Goal: Task Accomplishment & Management: Use online tool/utility

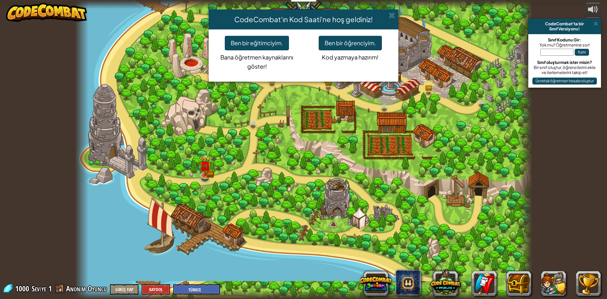
select select "tr"
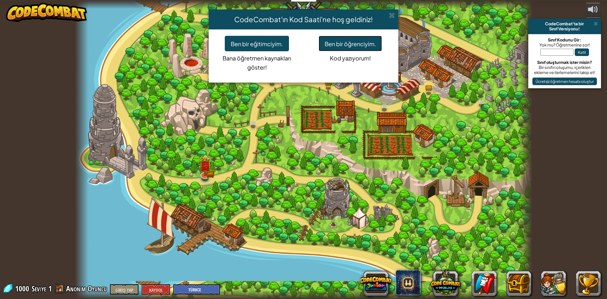
click at [339, 45] on font "Ben bir öğrenciyim." at bounding box center [350, 43] width 51 height 7
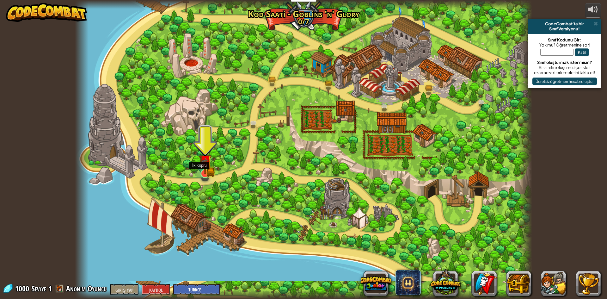
click at [200, 170] on img at bounding box center [205, 160] width 12 height 27
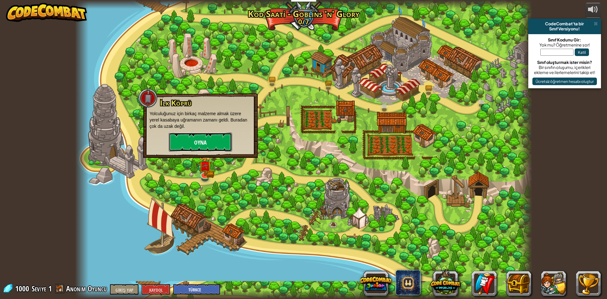
click at [207, 142] on button "Oyna" at bounding box center [200, 141] width 63 height 19
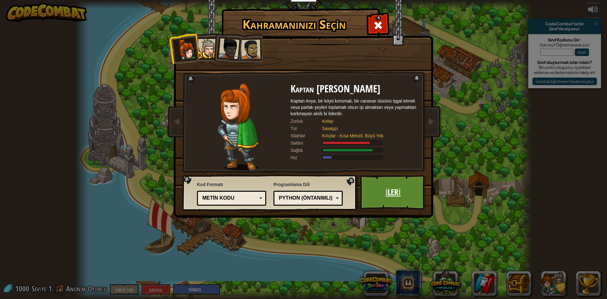
click at [378, 185] on link "İleri" at bounding box center [393, 192] width 66 height 35
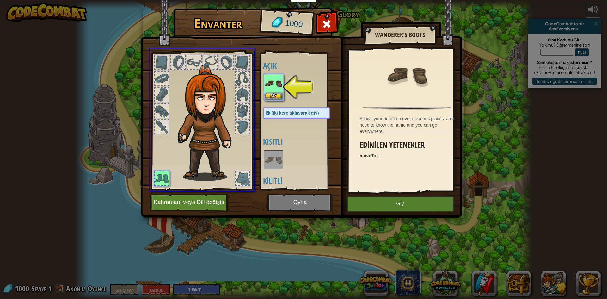
drag, startPoint x: 275, startPoint y: 92, endPoint x: 275, endPoint y: 96, distance: 3.8
click at [275, 96] on div "Envanter 1000 Açık Giy (iki kere tıklayarak giy) Kısıtlı Kilitli Wanderer's Boo…" at bounding box center [303, 149] width 607 height 299
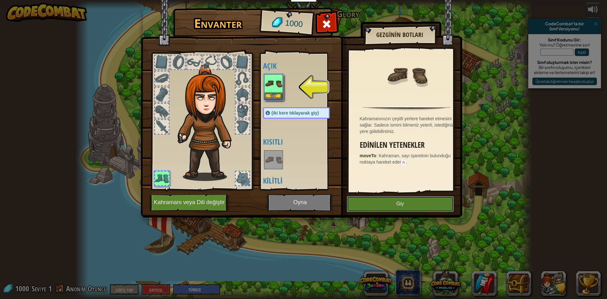
drag, startPoint x: 368, startPoint y: 201, endPoint x: 353, endPoint y: 197, distance: 15.1
click at [368, 202] on button "Giy" at bounding box center [400, 204] width 107 height 16
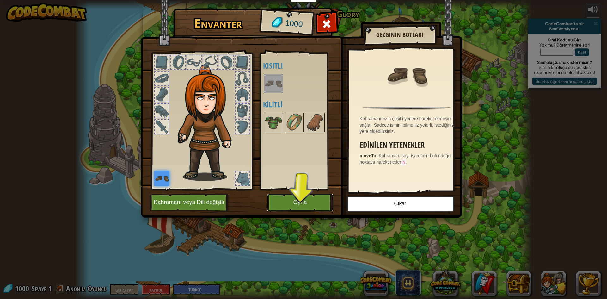
click at [293, 199] on button "Oyna" at bounding box center [300, 202] width 66 height 17
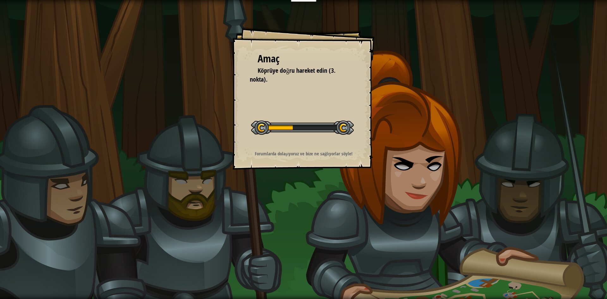
click at [272, 168] on div "Amaç Köprüye doğru hareket edin (3. nokta). Seviyeyi Başlat Yüklenemiyor Bu sev…" at bounding box center [303, 98] width 142 height 142
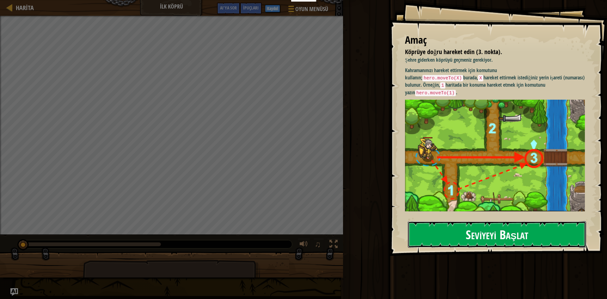
click at [479, 235] on font "Seviyeyi Başlat" at bounding box center [497, 233] width 62 height 17
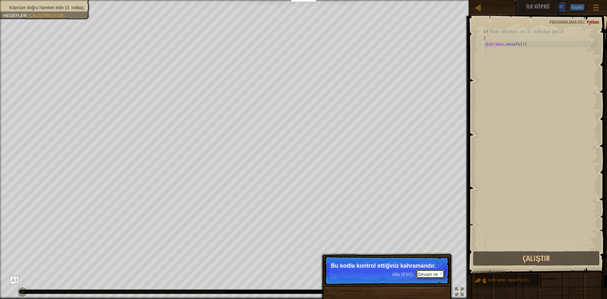
click at [428, 273] on font "Devam ve" at bounding box center [428, 274] width 20 height 5
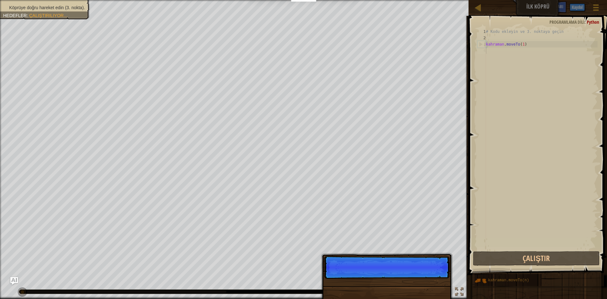
scroll to position [3, 0]
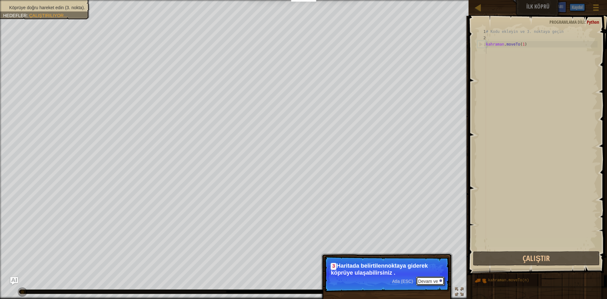
click at [427, 280] on font "Devam ve" at bounding box center [428, 281] width 20 height 5
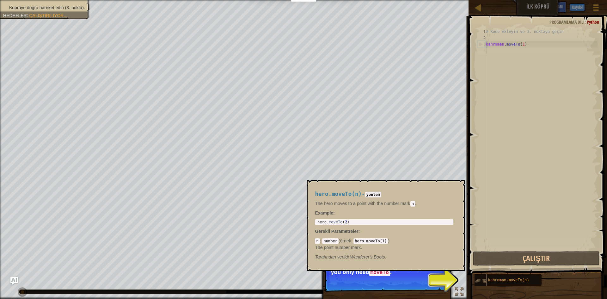
click at [490, 279] on font "kahraman.moveTo(n)" at bounding box center [508, 280] width 41 height 4
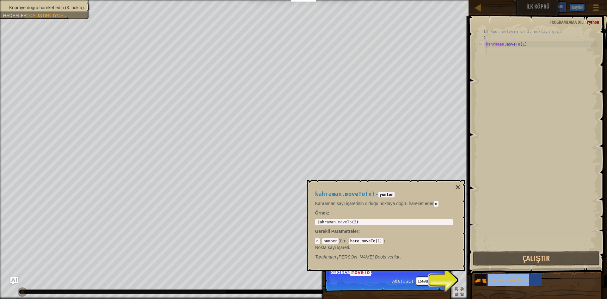
click at [393, 249] on p "Nokta sayı işareti." at bounding box center [384, 247] width 138 height 6
drag, startPoint x: 515, startPoint y: 273, endPoint x: 451, endPoint y: 280, distance: 64.3
click at [451, 280] on div "Köprüye doğru hareket edin (3. nokta). Hedefler : Çalıştırılıyor... ♫ Anya 11 x…" at bounding box center [303, 149] width 607 height 299
click at [451, 280] on div "Atla (ESC) Devam ve Bu yöntemleri kullanabilirsiniz. Şimdilik sadece moveTo ." at bounding box center [387, 303] width 132 height 94
click at [490, 271] on div "İpuçları 1 2 3 4 # Kodu ekleyin ve 3. noktaya geçin kahraman . moveTo ( 1 ) ההה…" at bounding box center [537, 156] width 140 height 280
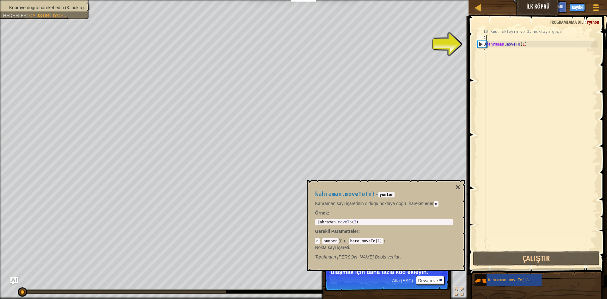
drag, startPoint x: 505, startPoint y: 40, endPoint x: 496, endPoint y: 54, distance: 16.5
click at [504, 42] on div "# Kodu ekleyin ve 3. noktaya geçin kahraman . moveTo ( 1 )" at bounding box center [541, 145] width 113 height 234
type textarea "hero.moveTo(1)"
click at [487, 49] on div "# Kodu ekleyin ve 3. noktaya geçin kahraman . moveTo ( 1 )" at bounding box center [541, 145] width 113 height 234
click at [486, 50] on div "4" at bounding box center [481, 50] width 9 height 6
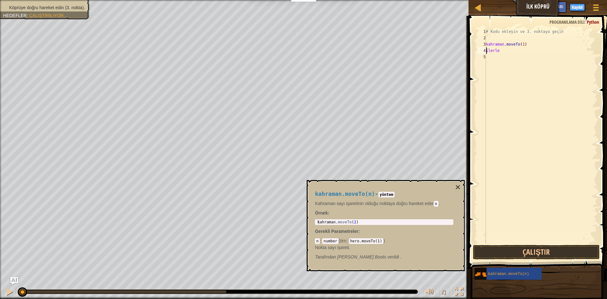
scroll to position [3, 1]
click at [508, 50] on div "# Kodu ekleyin ve 3. noktaya geçin kahraman . moveTo ( 1 ) ilerle" at bounding box center [541, 142] width 113 height 228
type textarea "ilerle"
click at [549, 247] on button "Çalıştır" at bounding box center [536, 252] width 127 height 15
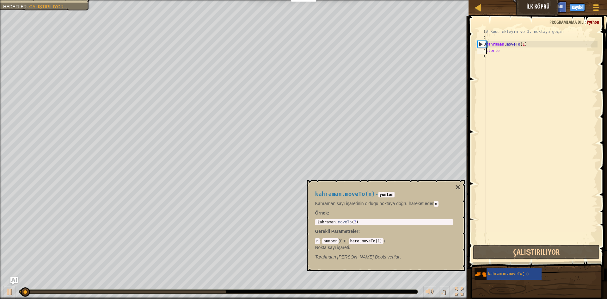
click at [512, 177] on div "# Kodu ekleyin ve 3. noktaya geçin kahraman . moveTo ( 1 ) ilerle" at bounding box center [541, 142] width 113 height 228
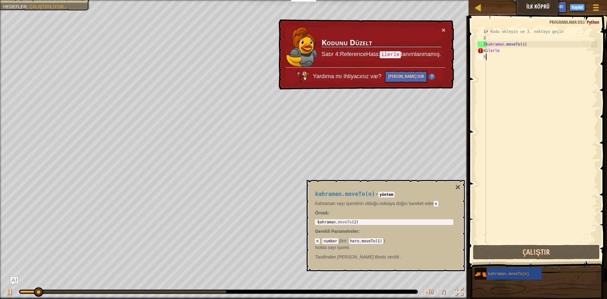
scroll to position [3, 0]
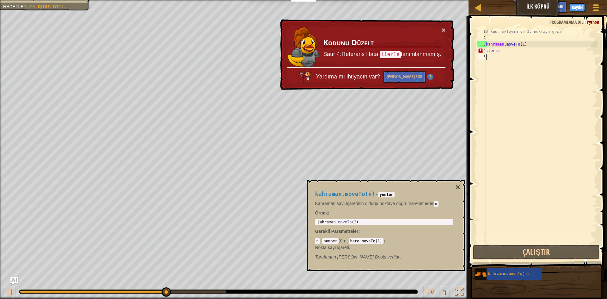
click at [447, 29] on div "× Kodunu Düzelt Satır 4:Referans Hata: ilerle tanımlanmamış. Yardıma mı ihtiyac…" at bounding box center [366, 54] width 175 height 71
click at [442, 27] on font "×" at bounding box center [444, 30] width 4 height 7
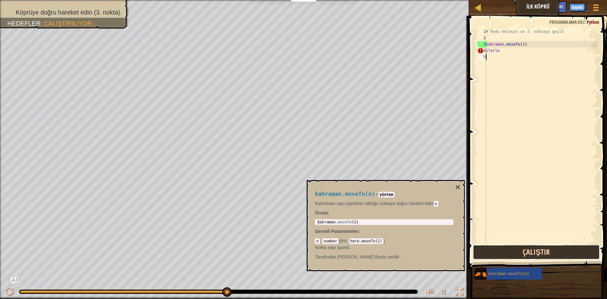
click at [536, 254] on button "Çalıştır" at bounding box center [536, 252] width 127 height 15
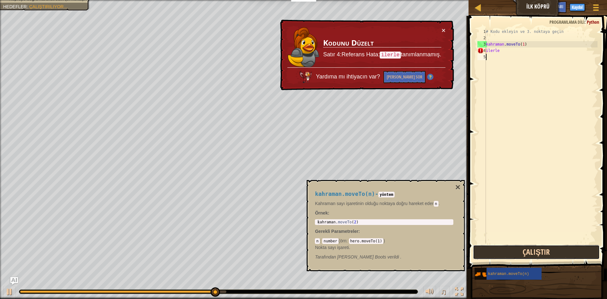
click at [544, 252] on button "Çalıştır" at bounding box center [536, 252] width 127 height 15
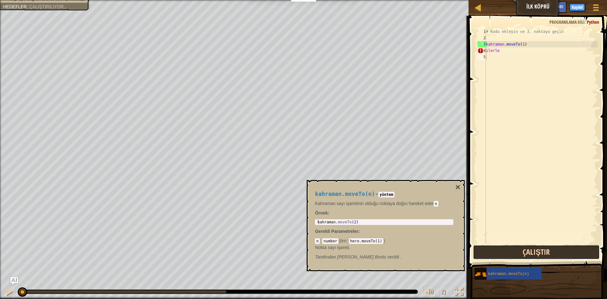
click at [544, 252] on button "Çalıştır" at bounding box center [536, 252] width 127 height 15
